Goal: Transaction & Acquisition: Purchase product/service

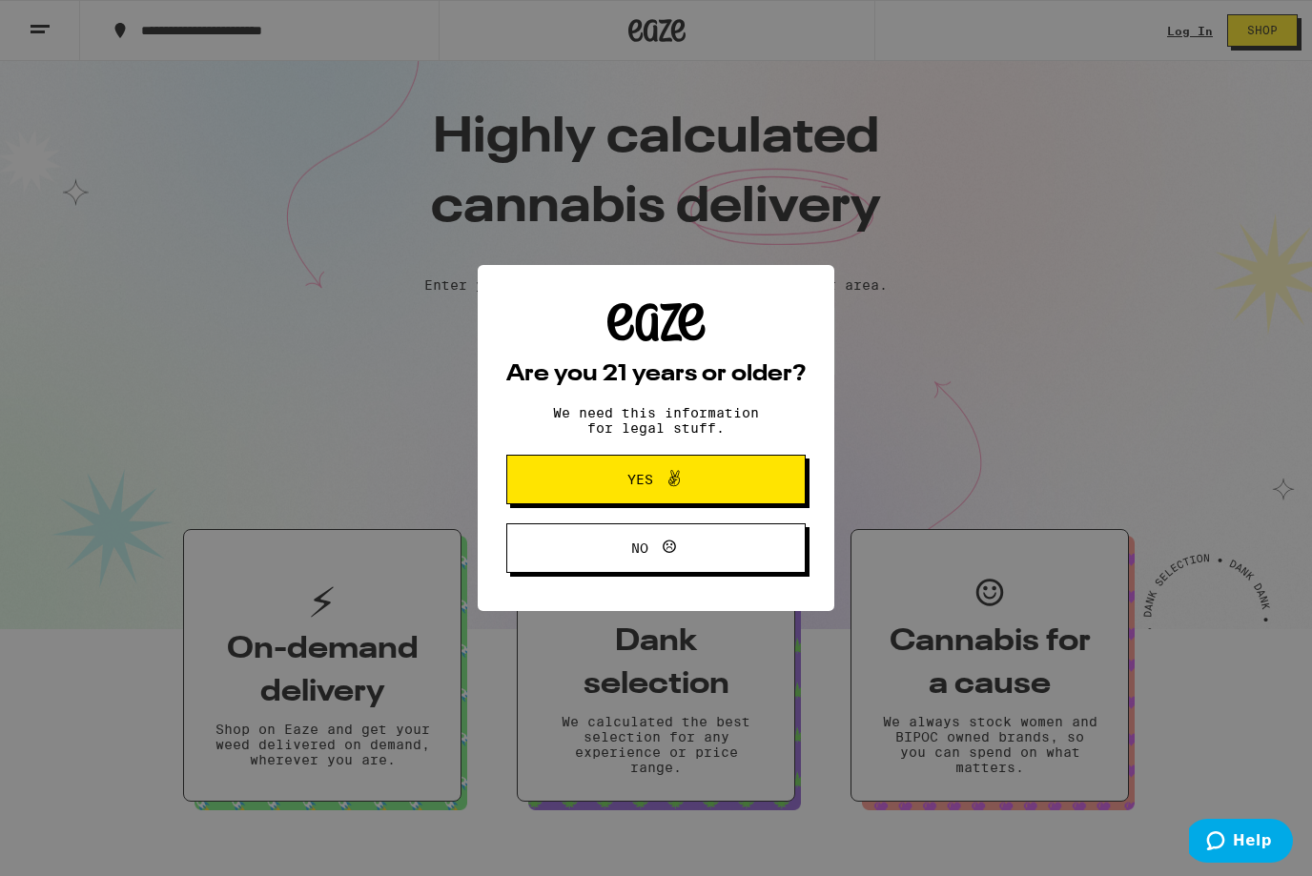
click at [729, 482] on button "Yes" at bounding box center [655, 480] width 299 height 50
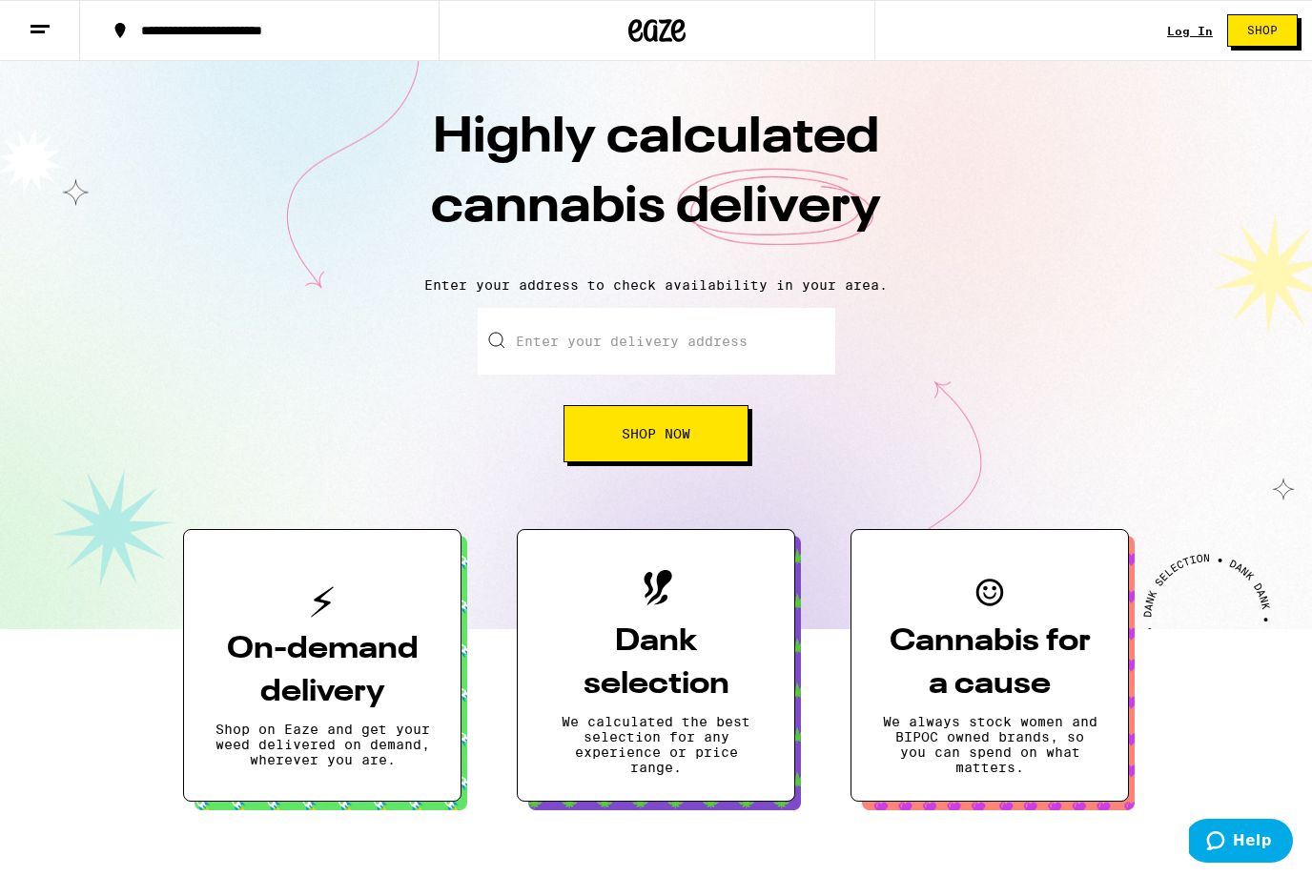
click at [700, 446] on button "Shop Now" at bounding box center [656, 433] width 185 height 57
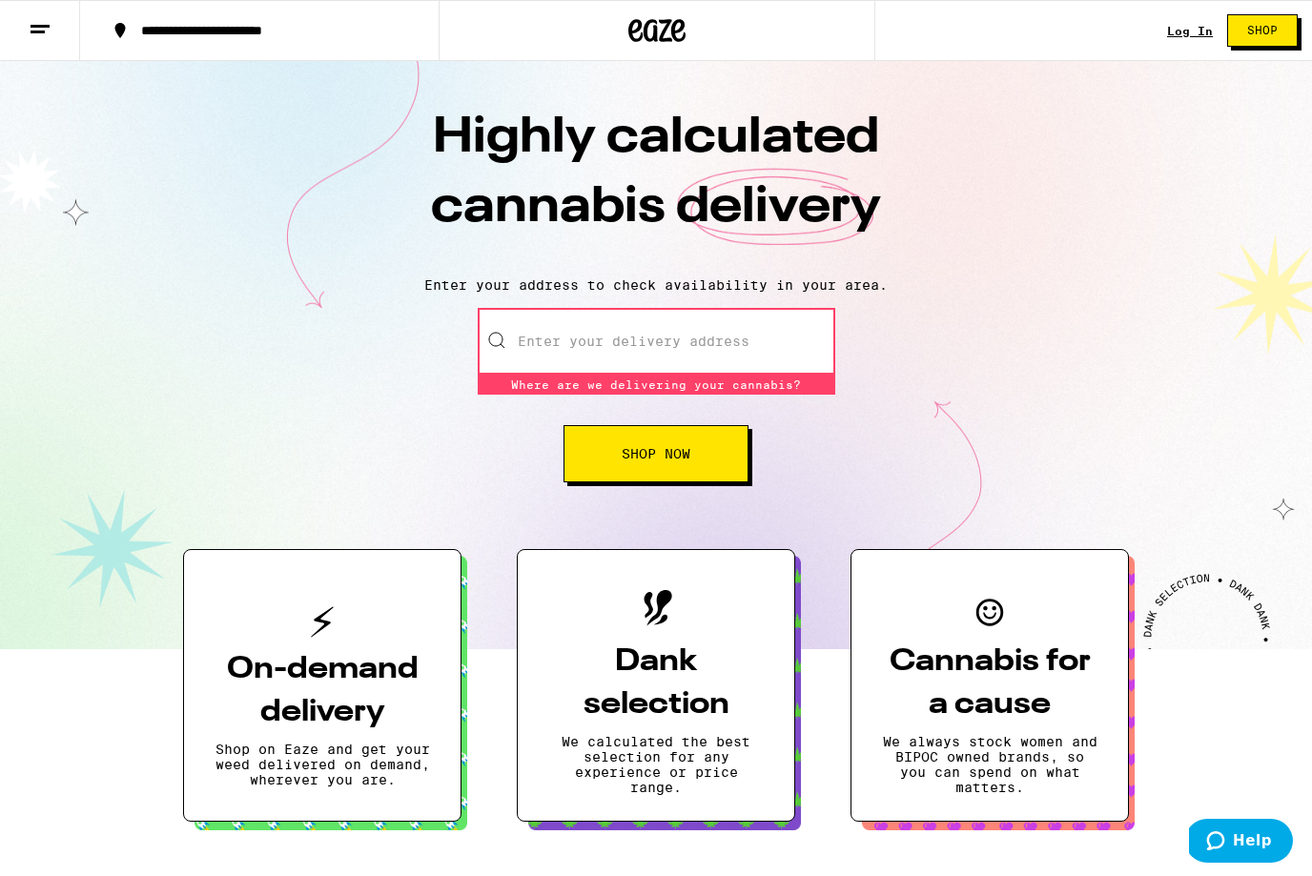
click at [718, 367] on input "Enter your delivery address" at bounding box center [657, 341] width 358 height 67
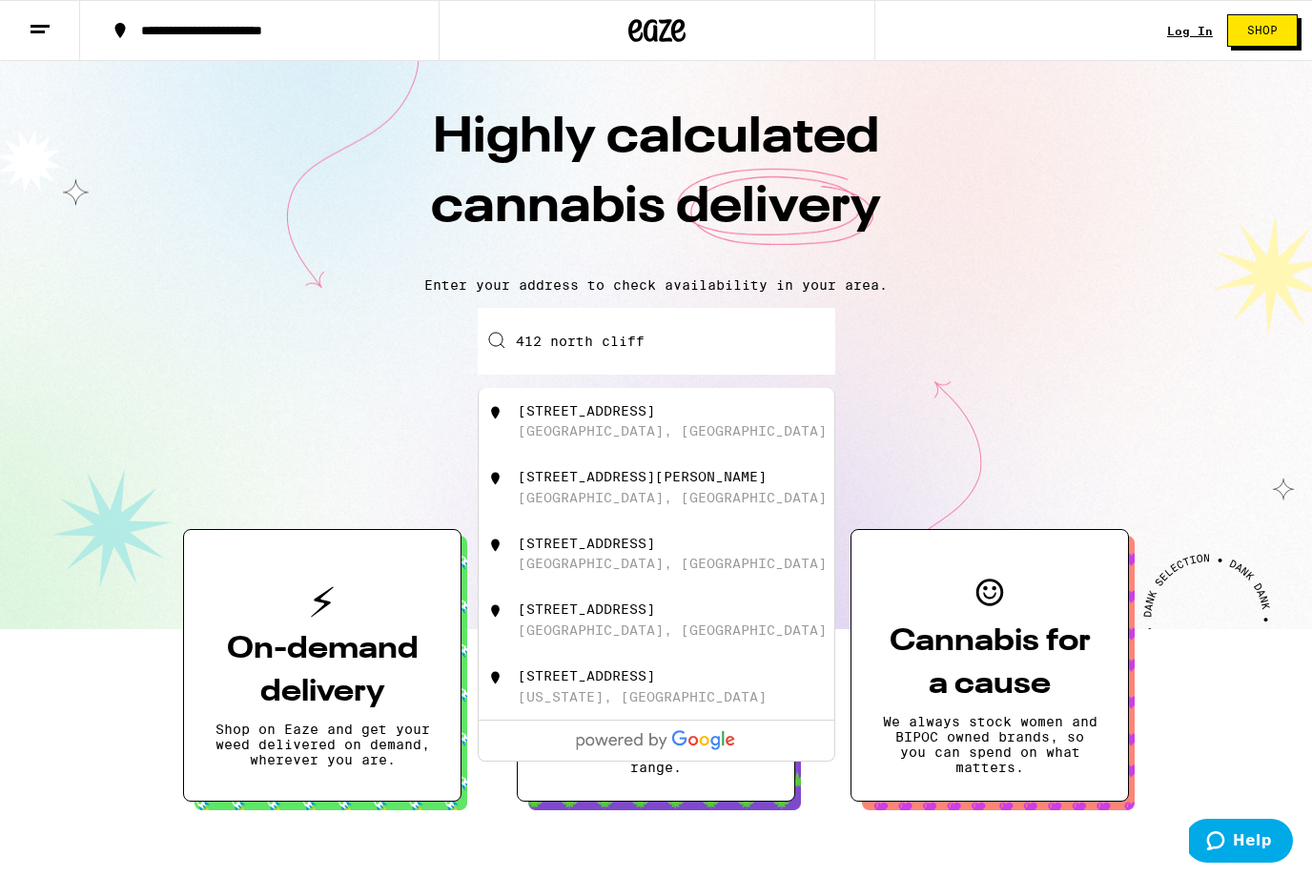
click at [536, 439] on div "[GEOGRAPHIC_DATA], [GEOGRAPHIC_DATA]" at bounding box center [672, 430] width 309 height 15
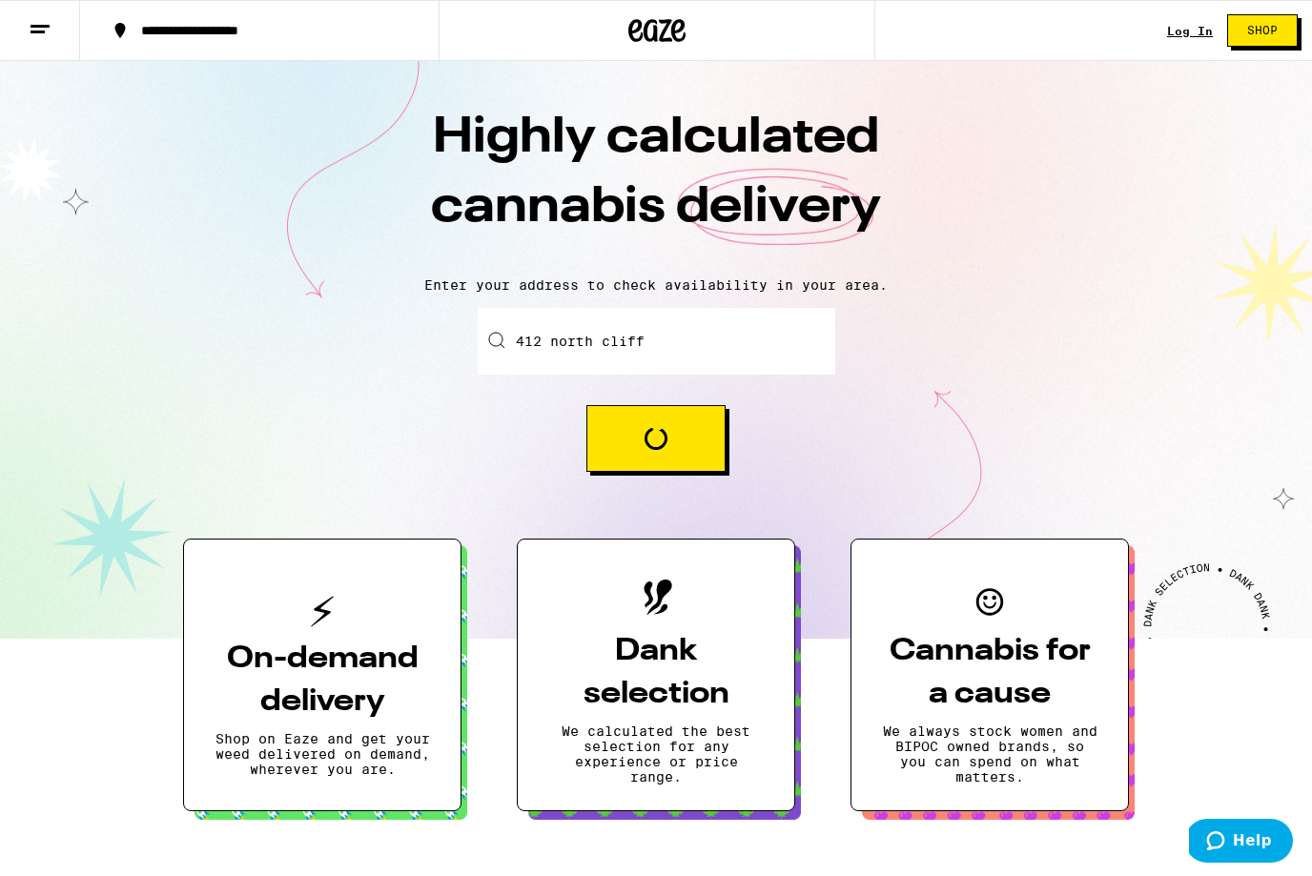
type input "[STREET_ADDRESS]"
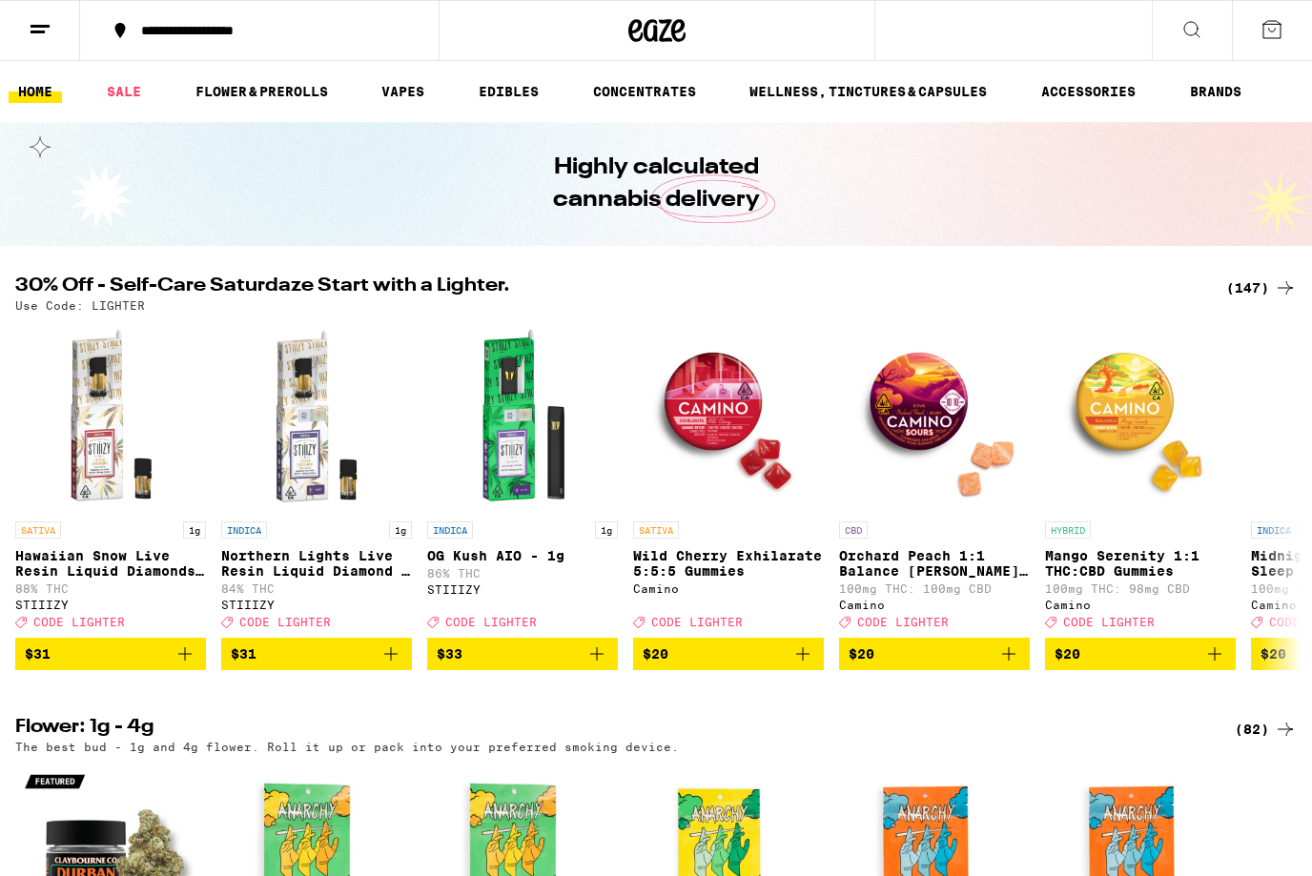
click at [42, 34] on icon at bounding box center [40, 29] width 23 height 23
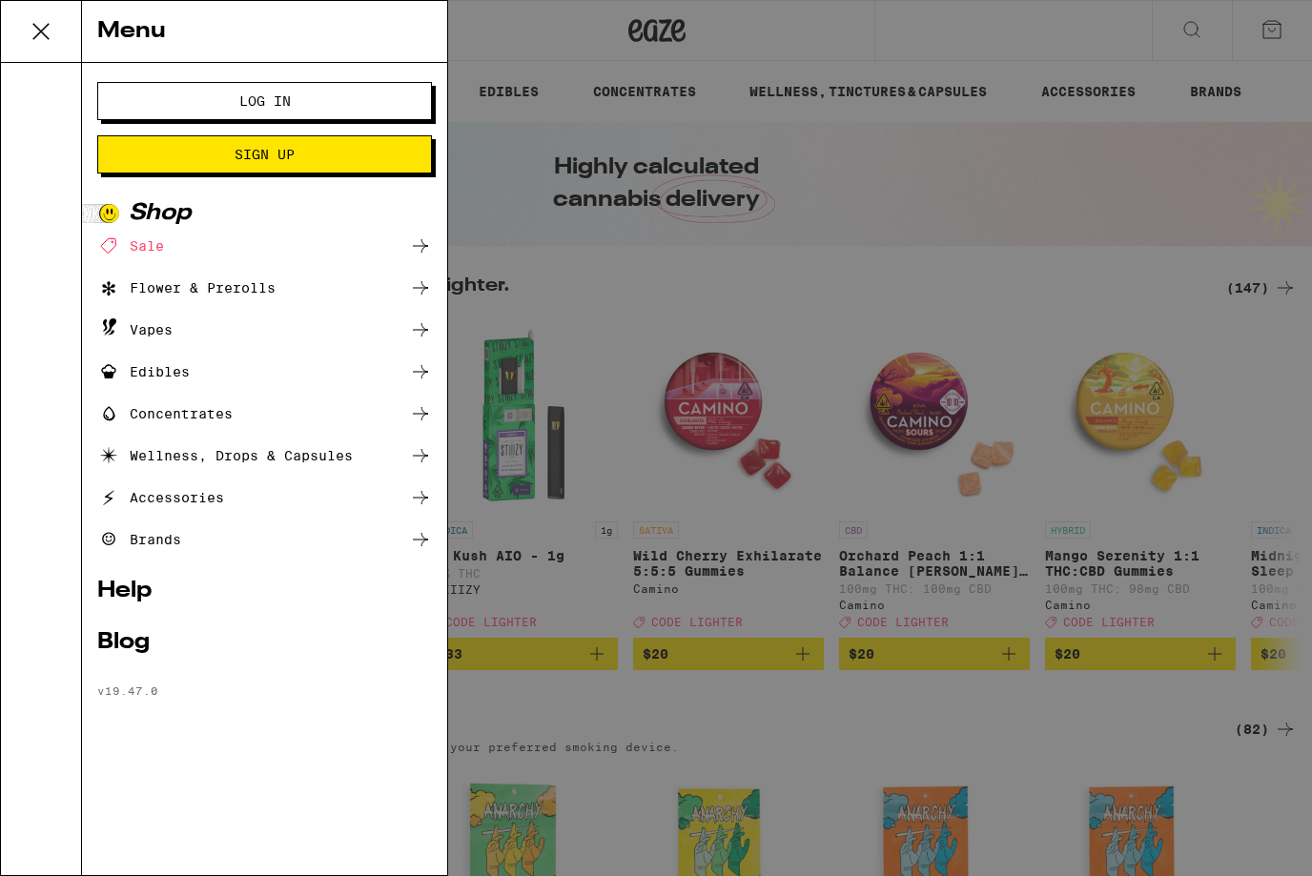
click at [195, 454] on div "Wellness, Drops & Capsules" at bounding box center [225, 455] width 256 height 23
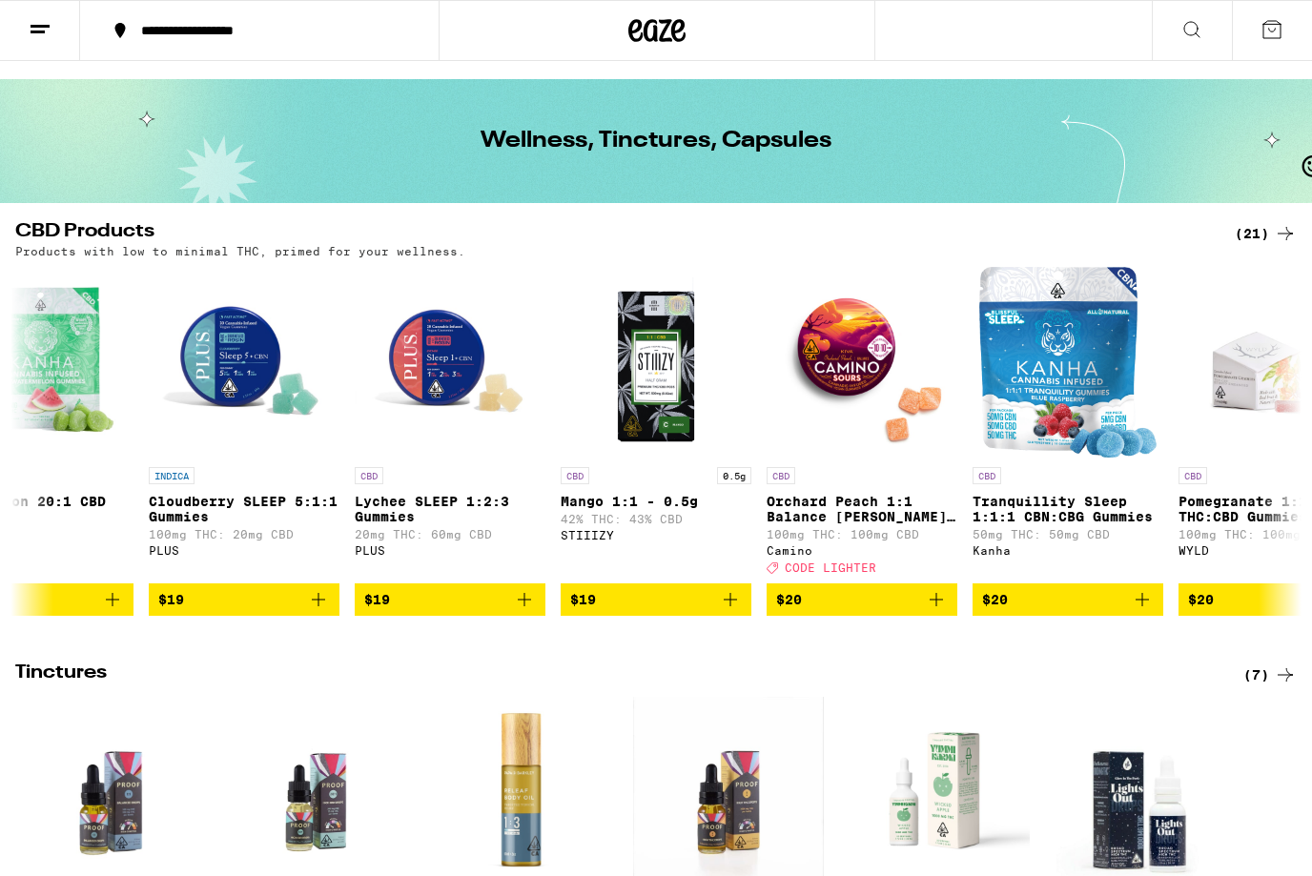
scroll to position [0, 925]
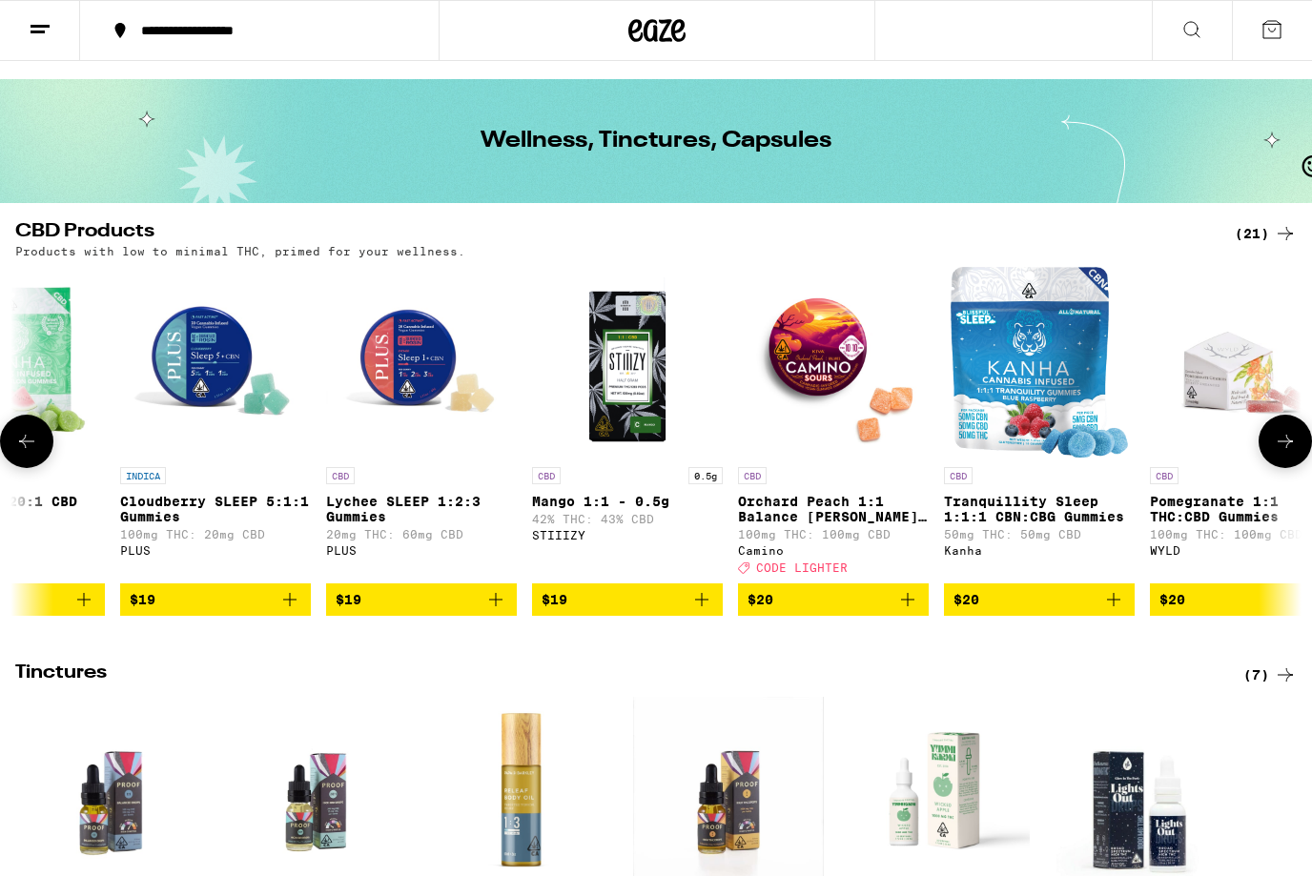
click at [277, 611] on span "$19" at bounding box center [216, 599] width 172 height 23
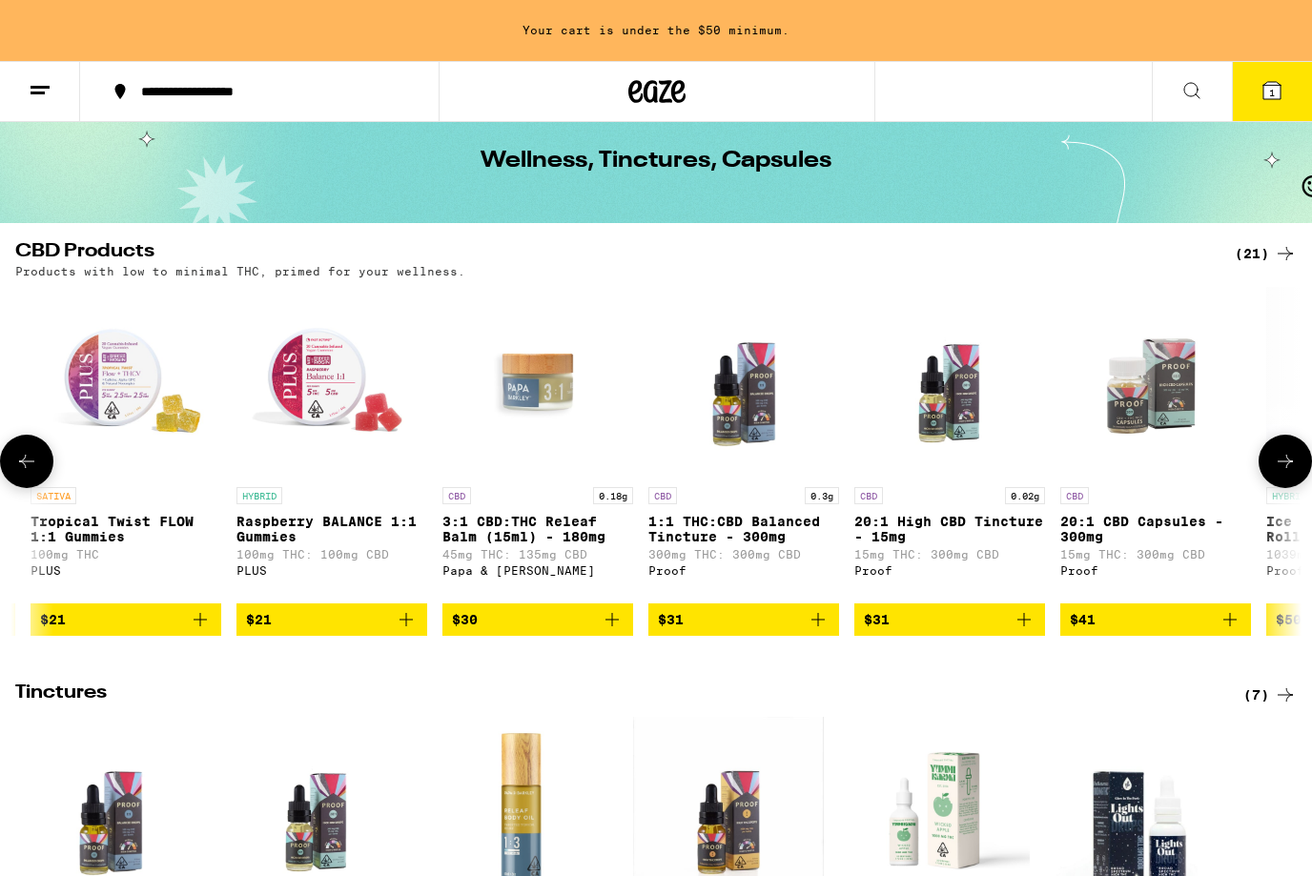
scroll to position [0, 0]
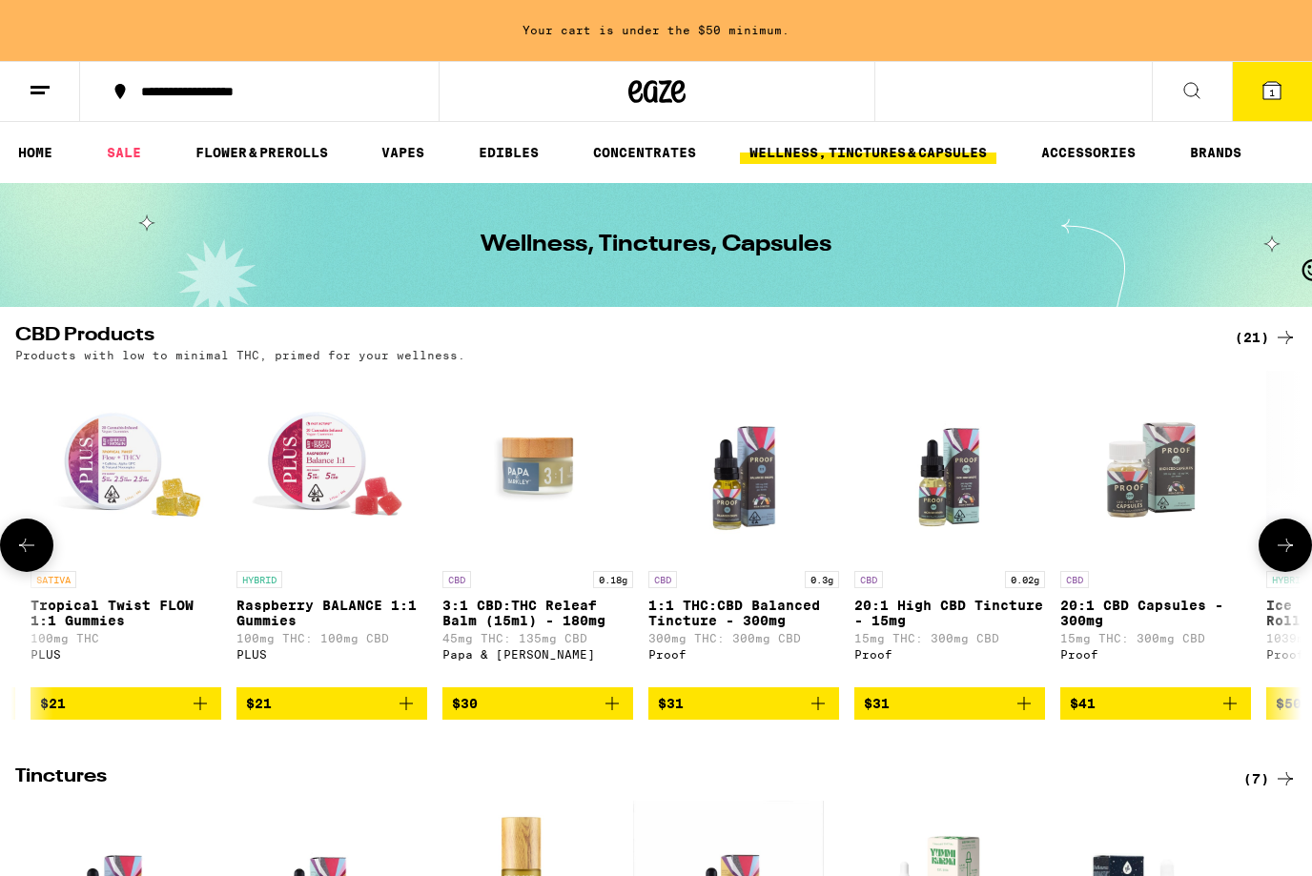
click at [1199, 93] on icon at bounding box center [1191, 90] width 23 height 23
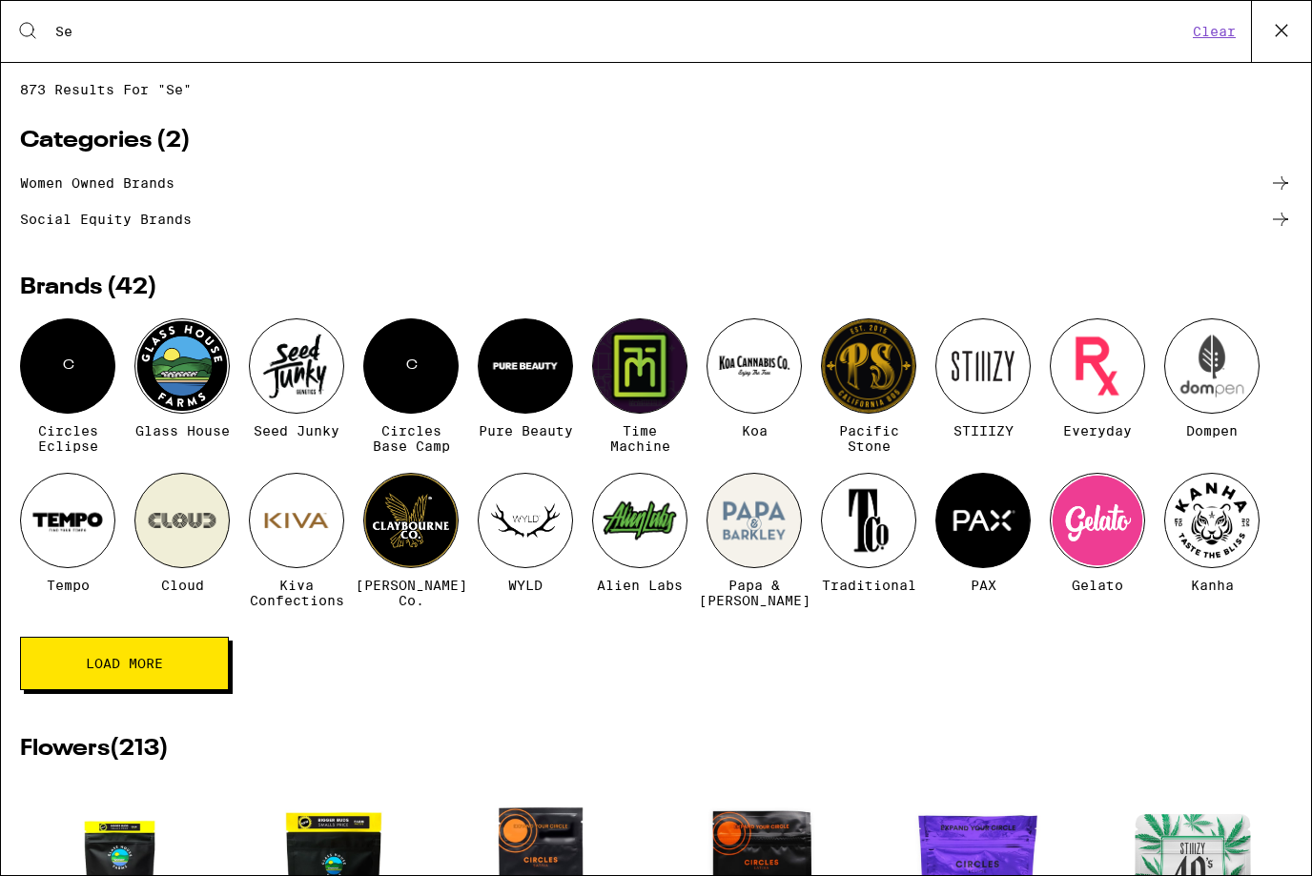
type input "S"
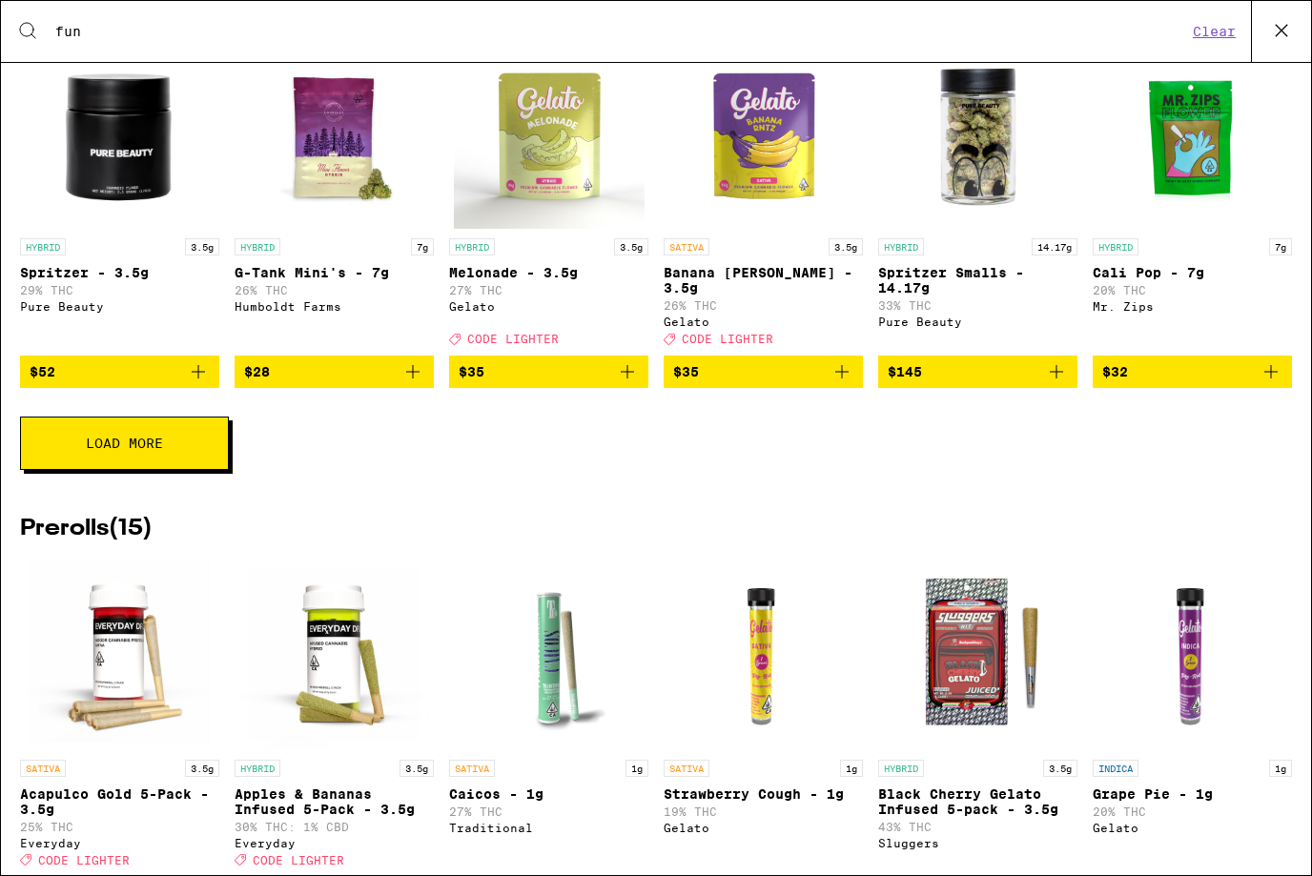
scroll to position [710, 0]
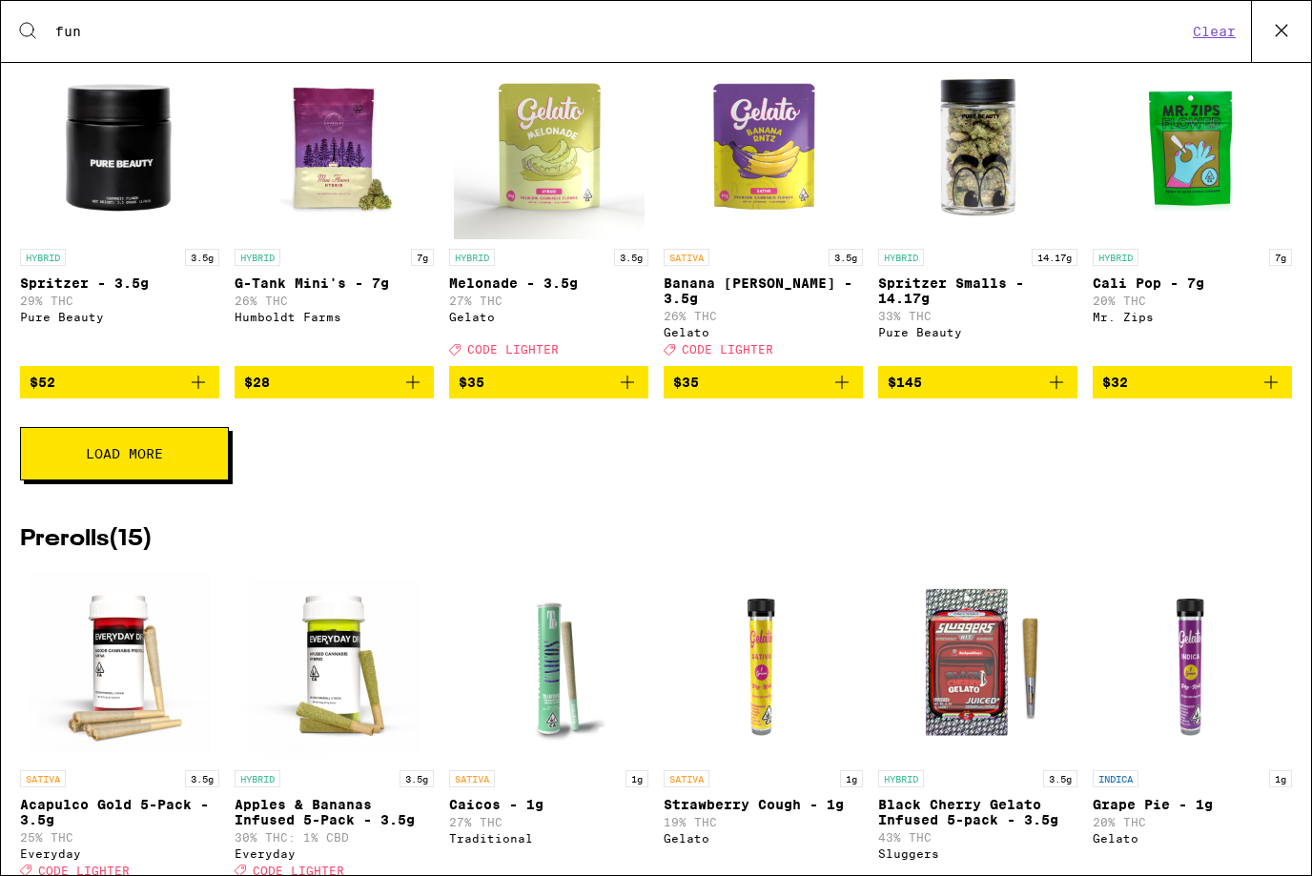
type input "fun"
click at [93, 481] on button "Load More" at bounding box center [124, 453] width 209 height 53
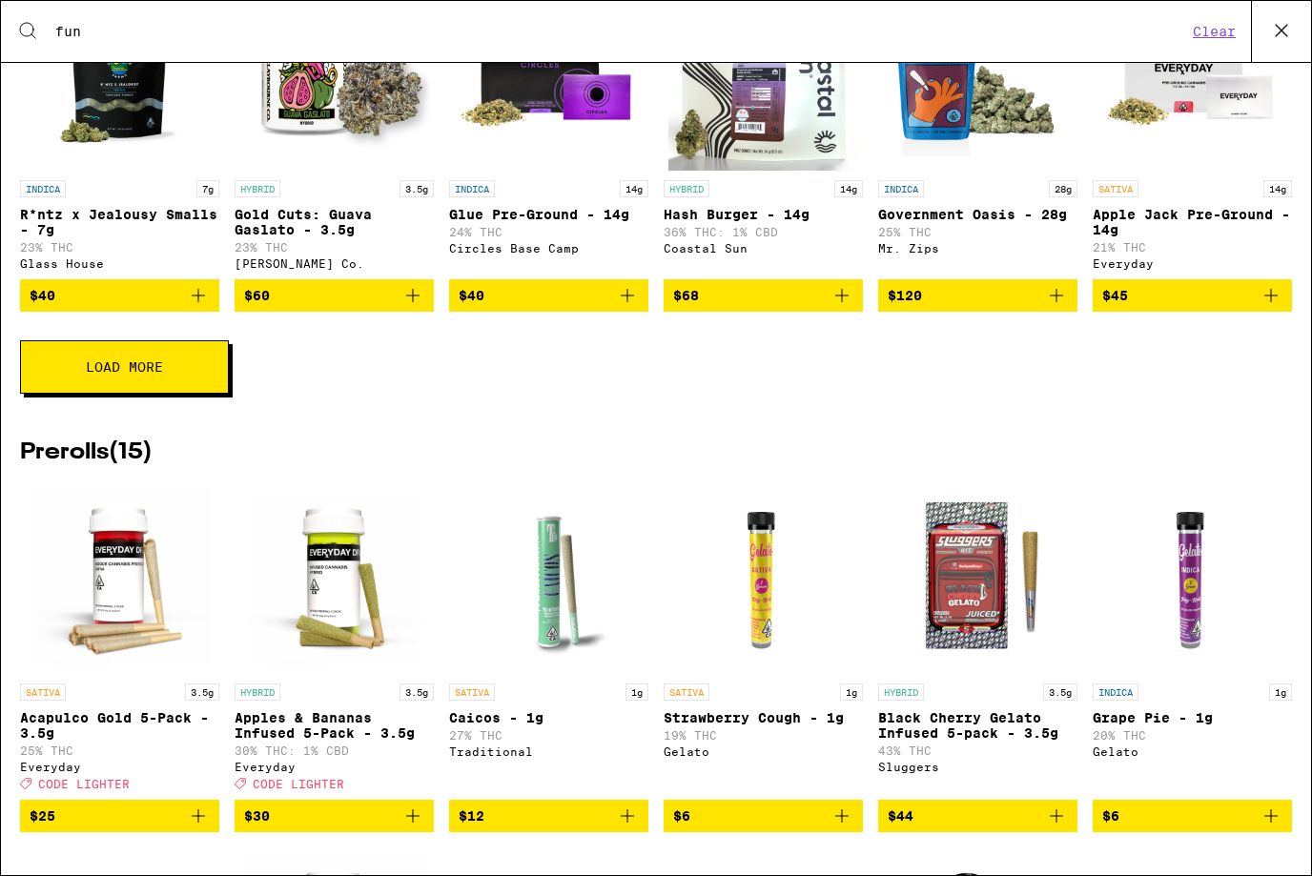
scroll to position [1477, 0]
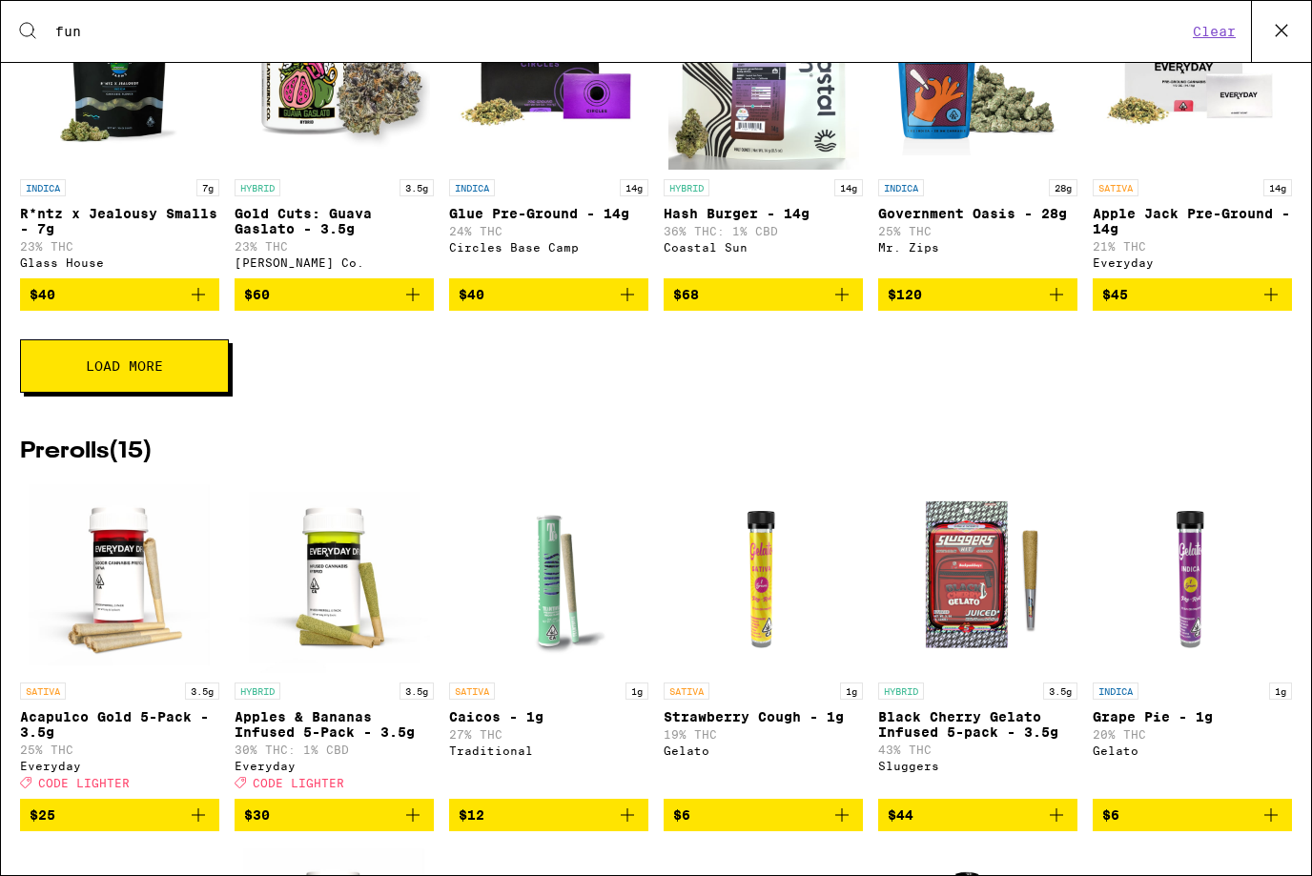
click at [82, 393] on button "Load More" at bounding box center [124, 365] width 209 height 53
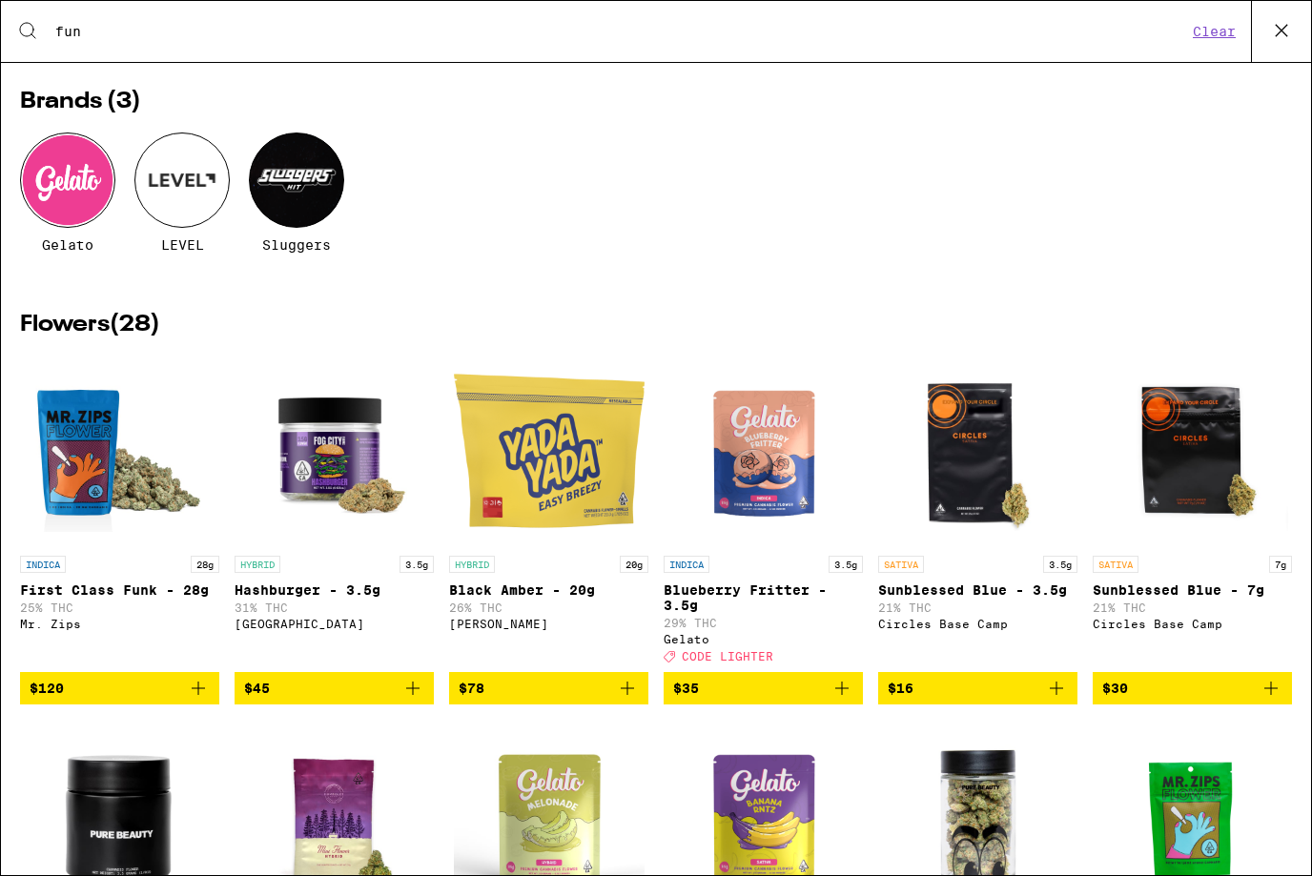
scroll to position [39, 0]
click at [527, 482] on img "Open page for Black Amber - 20g from Yada Yada" at bounding box center [549, 451] width 191 height 191
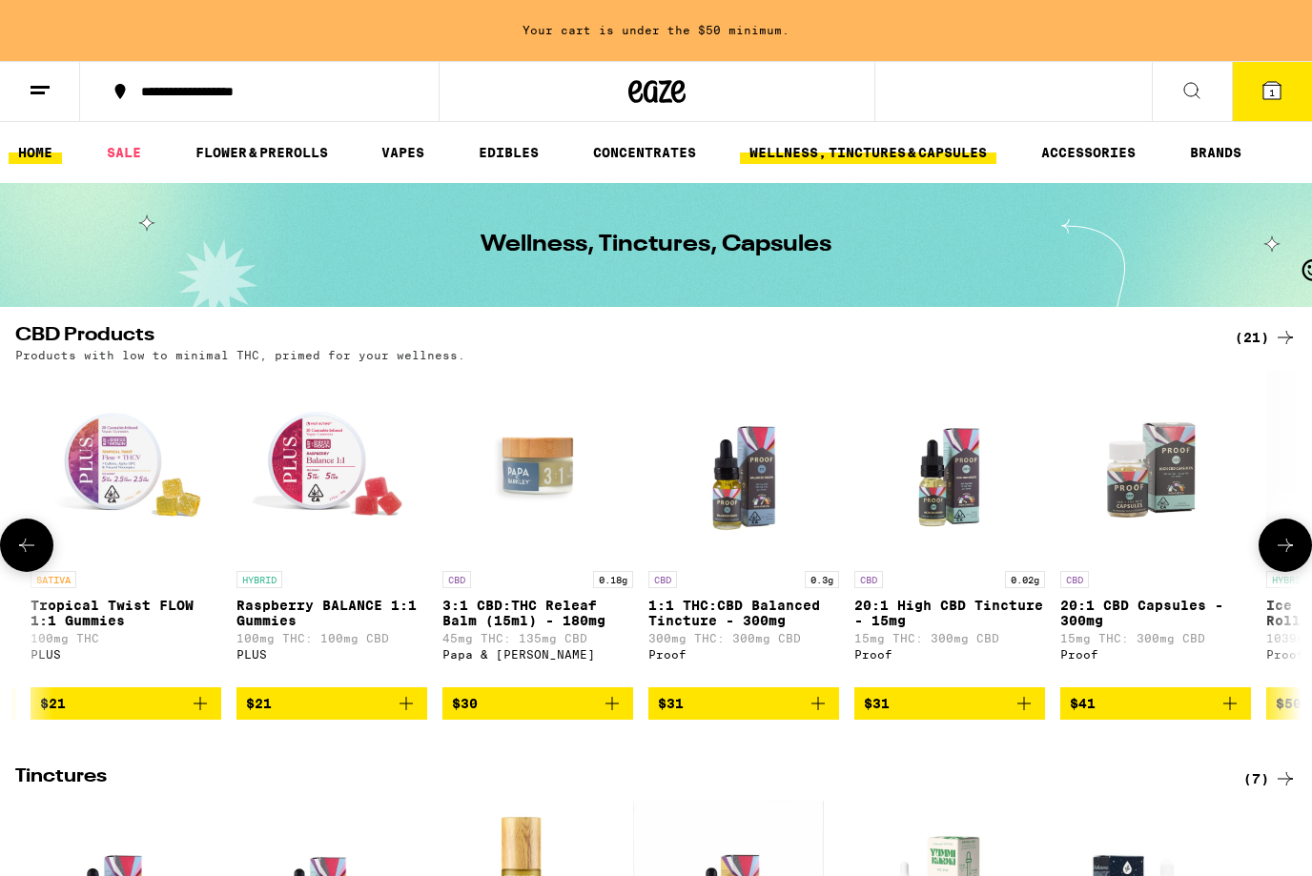
click at [38, 149] on link "HOME" at bounding box center [35, 152] width 53 height 23
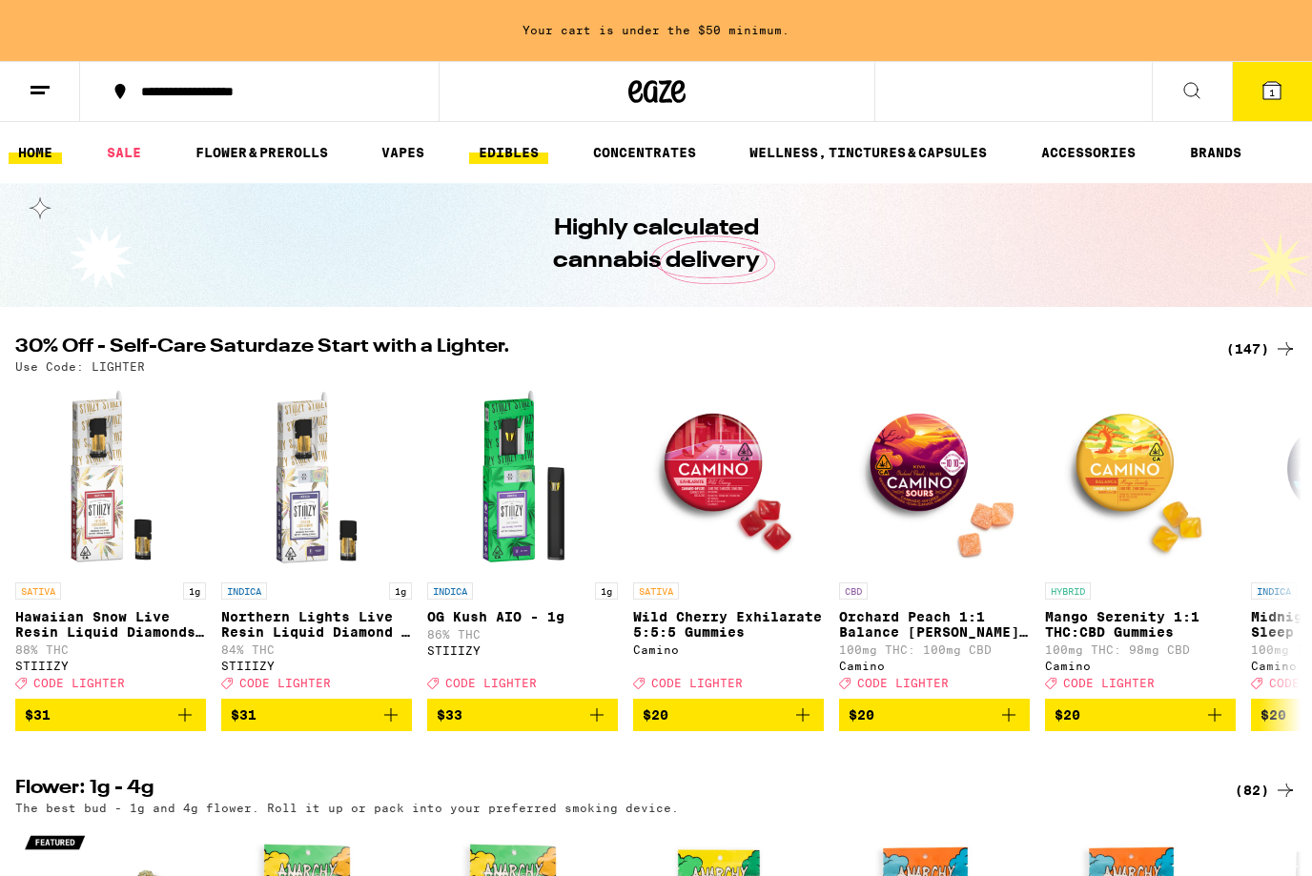
click at [495, 152] on link "EDIBLES" at bounding box center [508, 152] width 79 height 23
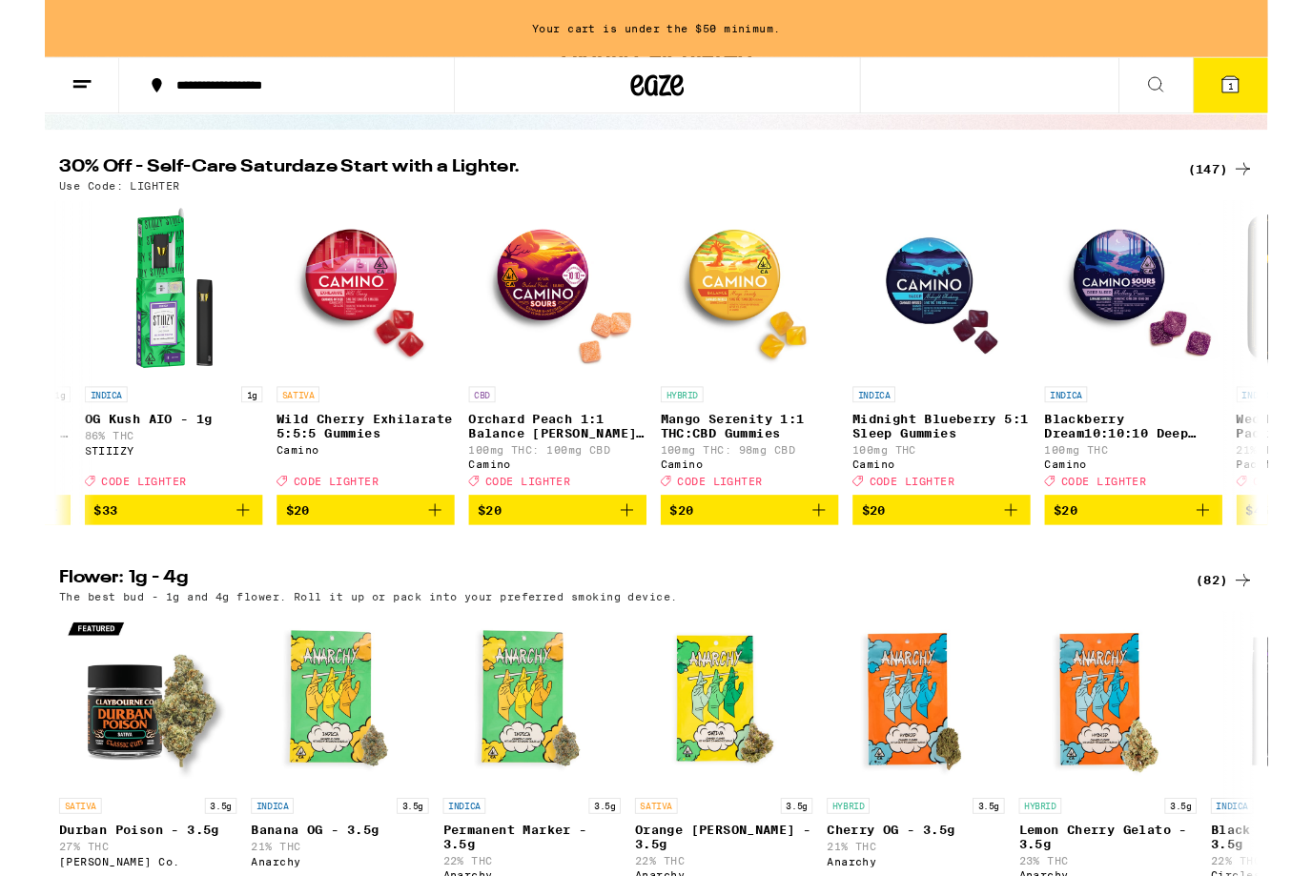
scroll to position [0, 380]
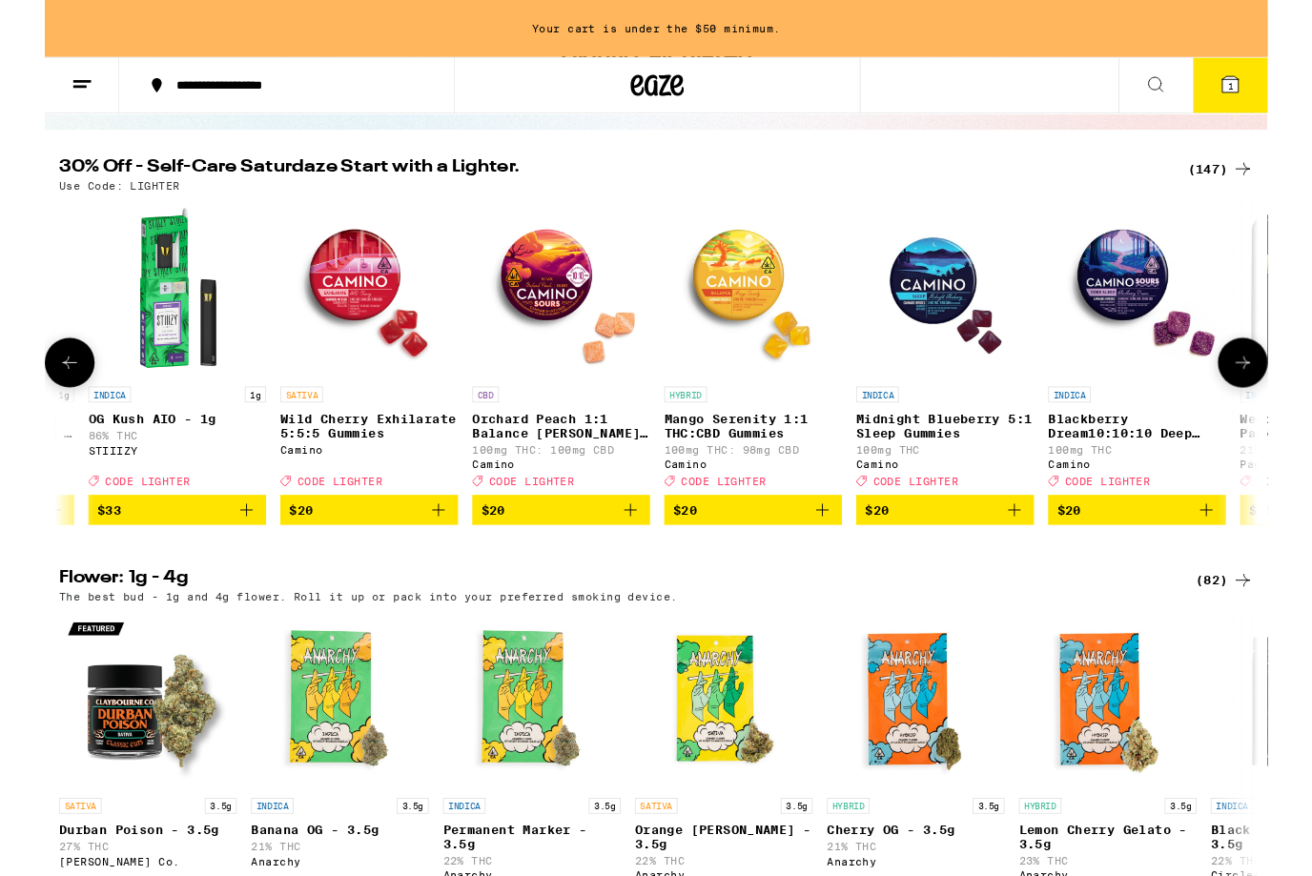
click at [336, 319] on img "Open page for Wild Cherry Exhilarate 5:5:5 Gummies from Camino" at bounding box center [348, 310] width 191 height 191
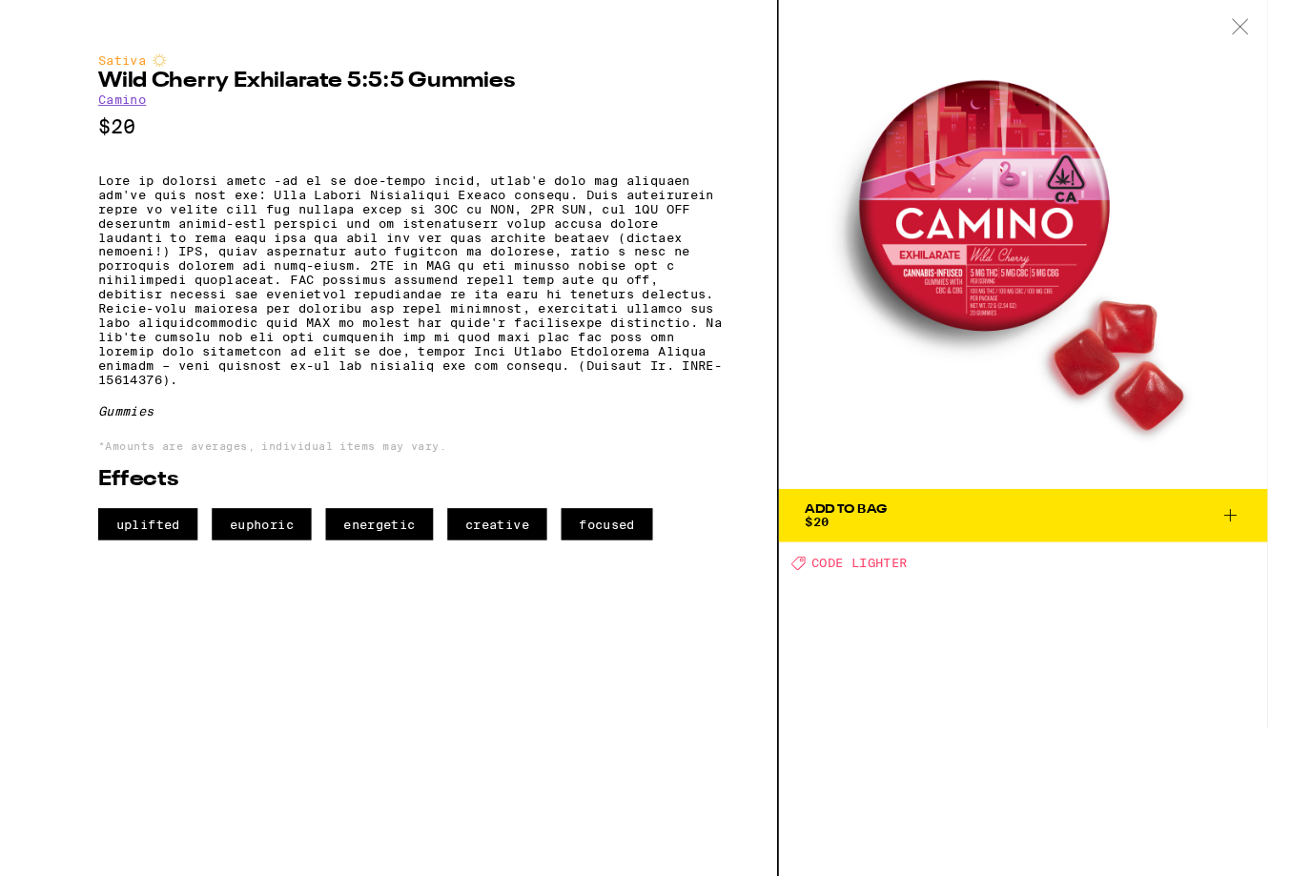
click at [889, 548] on div "Add To Bag" at bounding box center [860, 546] width 88 height 13
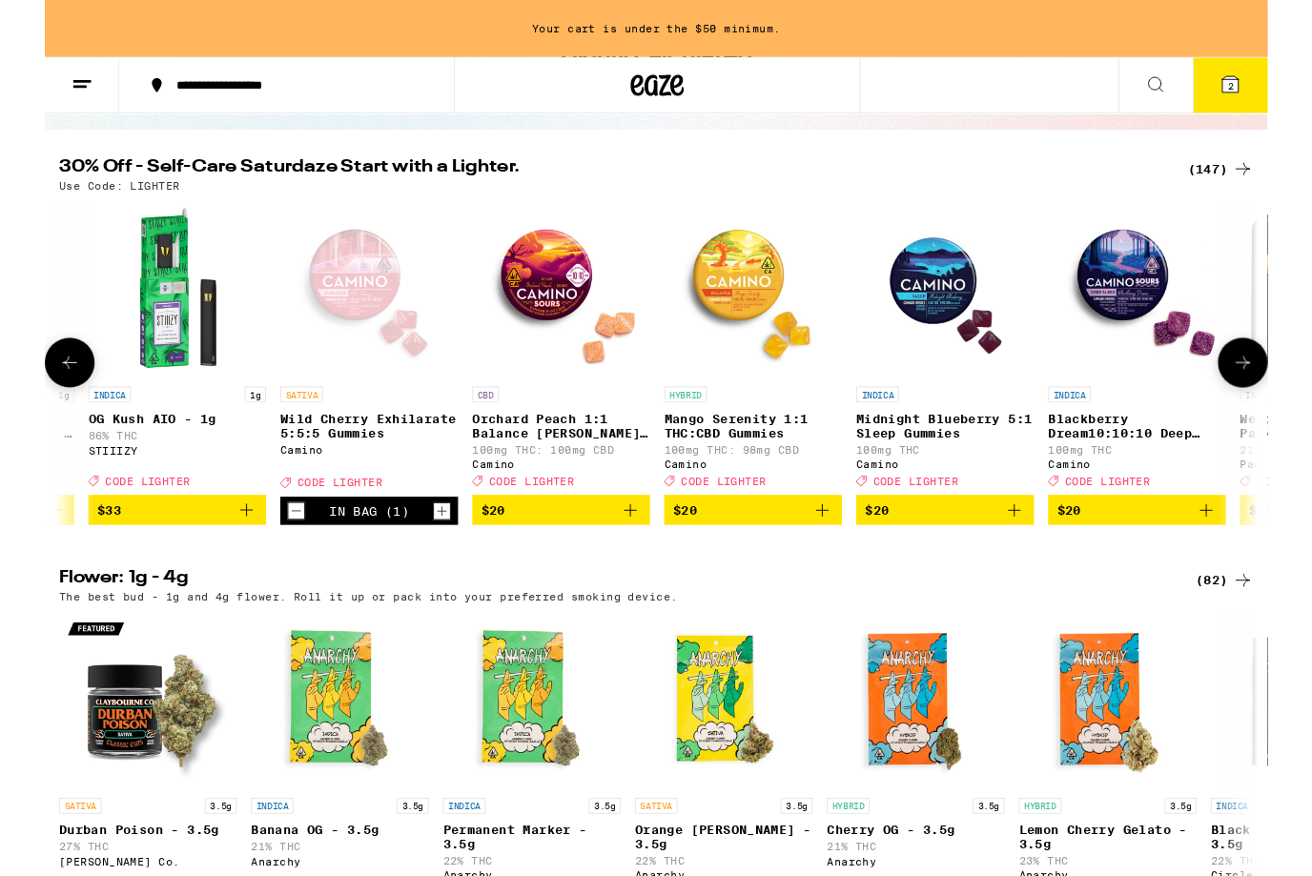
click at [1170, 305] on img "Open page for Blackberry Dream10:10:10 Deep Sleep Gummies from Camino" at bounding box center [1172, 310] width 191 height 191
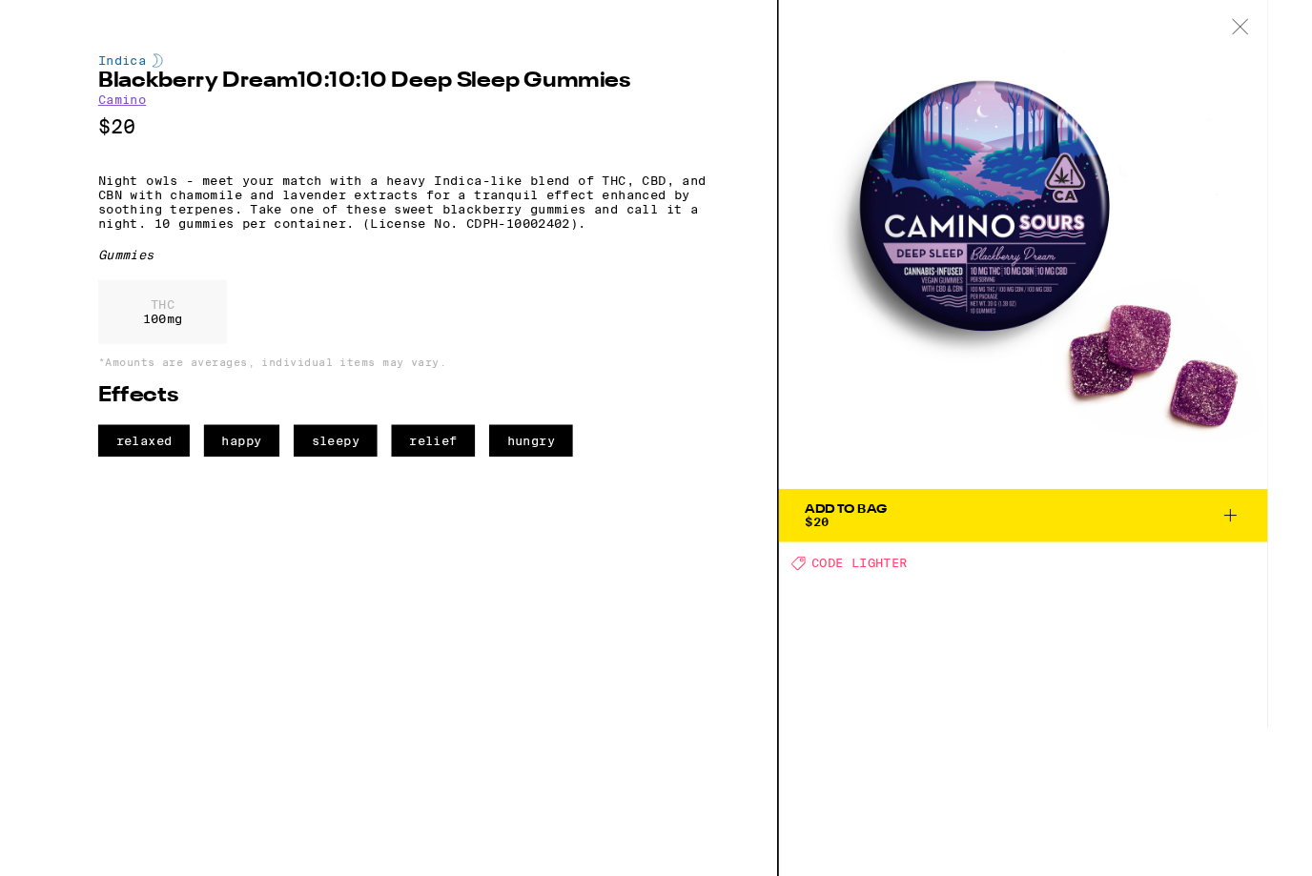
click at [1256, 548] on span "Add To Bag $20" at bounding box center [1049, 553] width 467 height 27
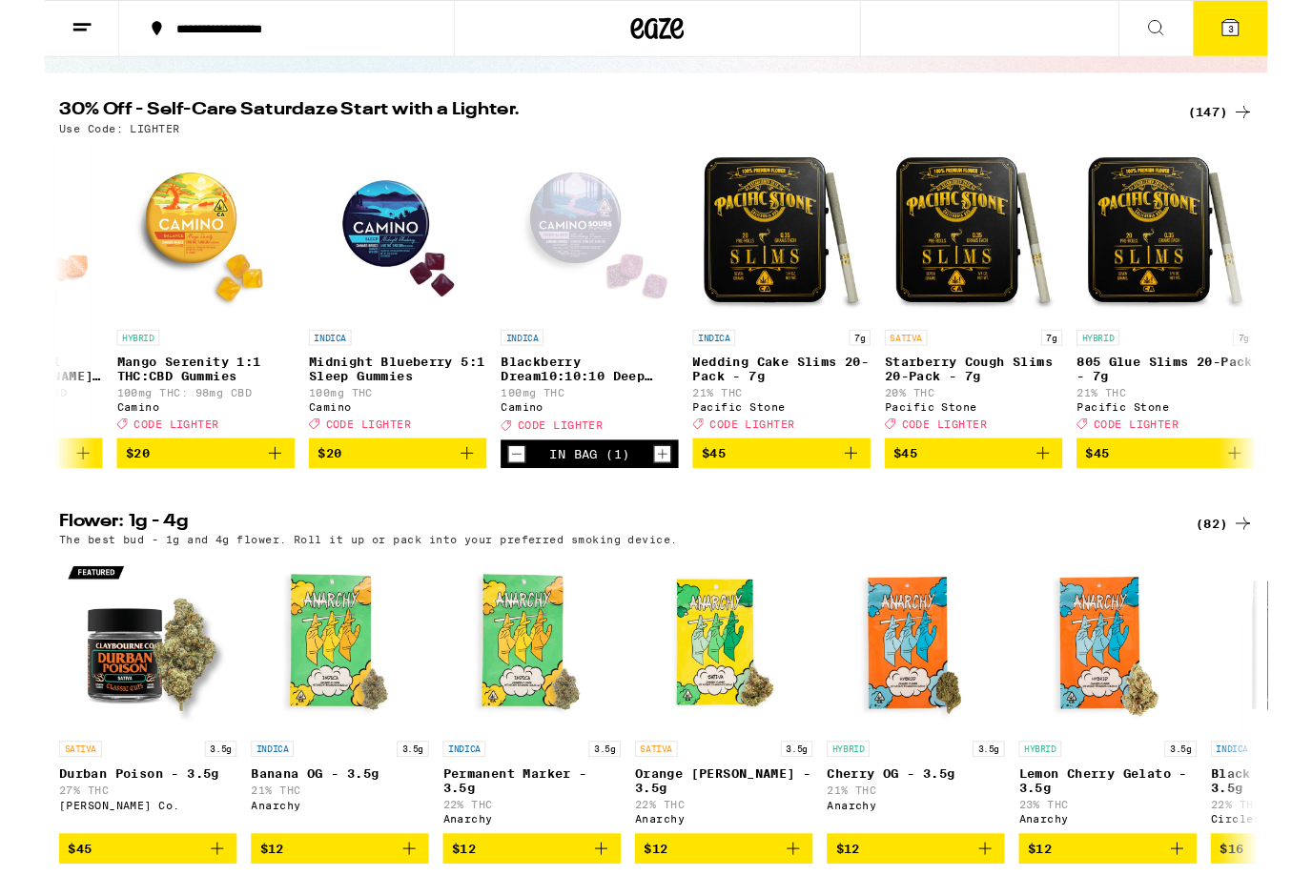
scroll to position [0, 968]
